Goal: Information Seeking & Learning: Learn about a topic

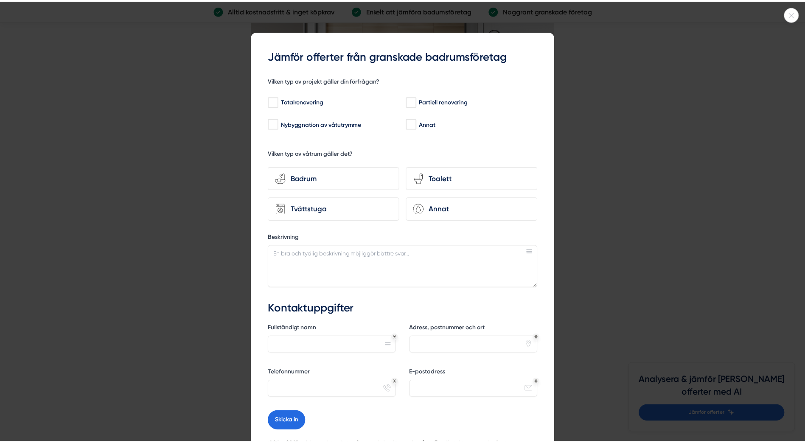
scroll to position [2376, 0]
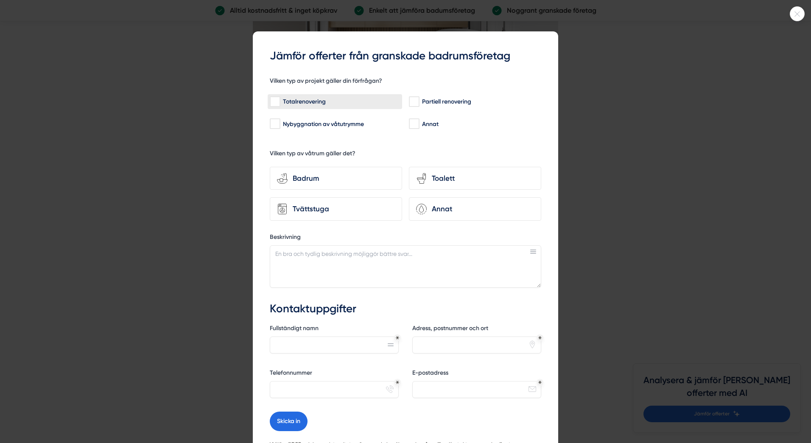
click at [270, 105] on input "Totalrenovering" at bounding box center [275, 102] width 10 height 8
checkbox input "true"
click at [288, 177] on div "Badrum" at bounding box center [341, 178] width 107 height 11
click at [0, 0] on input "bathroom-tub-towel Badrum" at bounding box center [0, 0] width 0 height 0
click at [796, 17] on div at bounding box center [797, 13] width 15 height 15
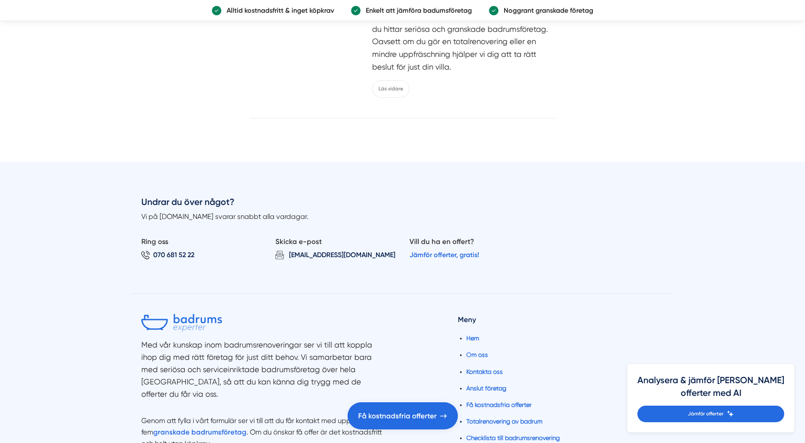
scroll to position [4456, 0]
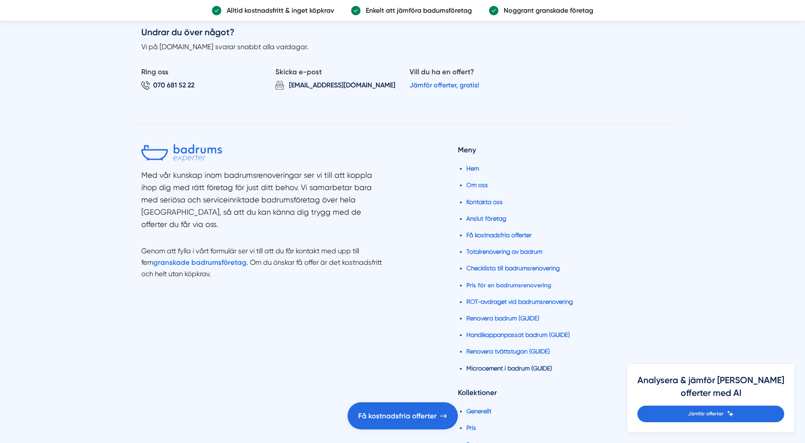
click at [540, 366] on link "Microcement i badrum (GUIDE)" at bounding box center [509, 368] width 86 height 7
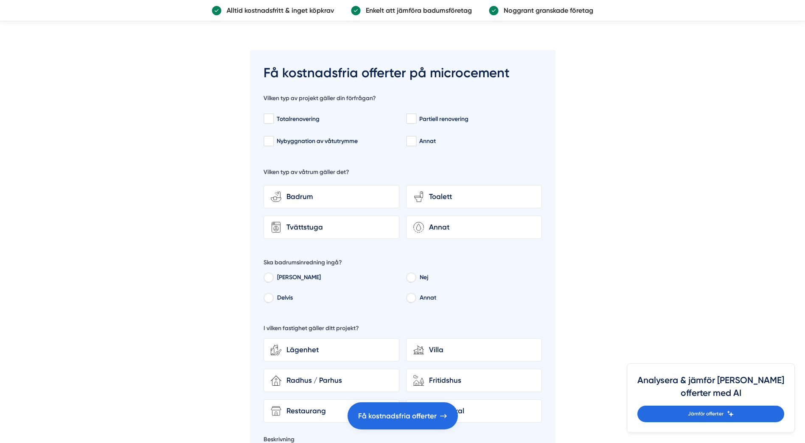
scroll to position [3055, 0]
